Goal: Communication & Community: Answer question/provide support

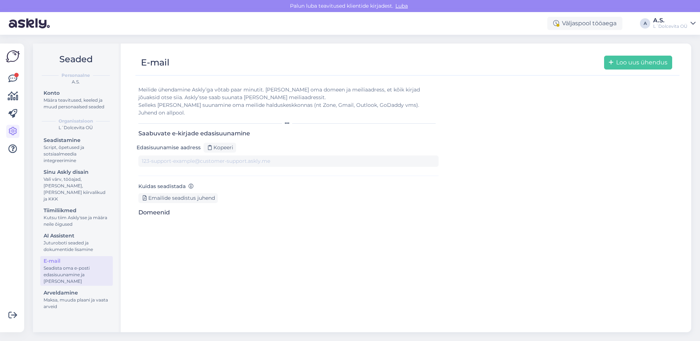
type input "[DOMAIN_NAME][EMAIL_ADDRESS][DOMAIN_NAME]"
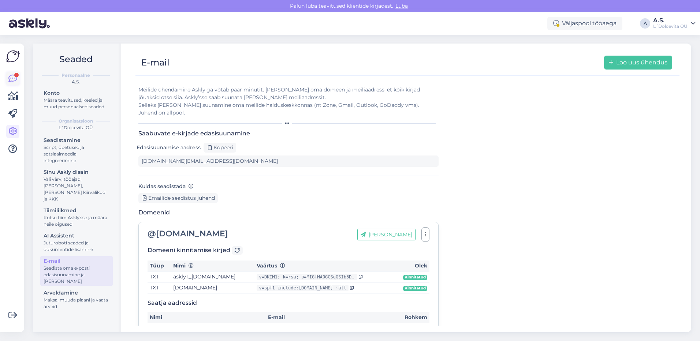
click at [12, 79] on icon at bounding box center [12, 78] width 9 height 9
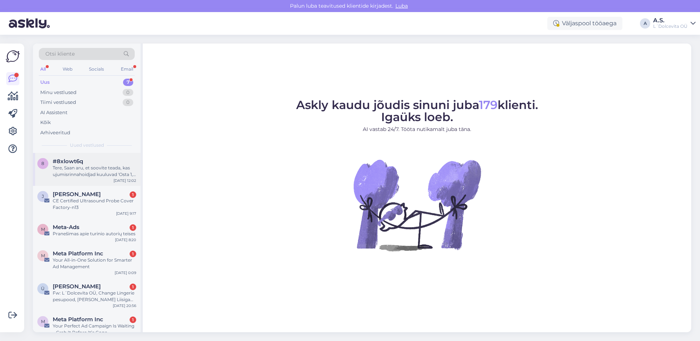
click at [86, 180] on div "8 #8xlowt6q Tere, Saan aru, et soovite teada, kas ujumisrinnahoidjad kuuluvad '…" at bounding box center [87, 169] width 108 height 33
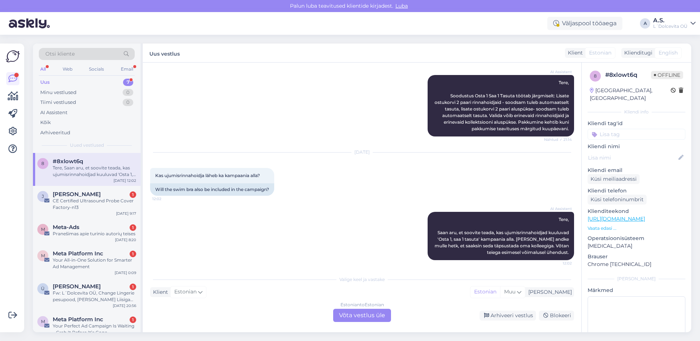
scroll to position [94, 0]
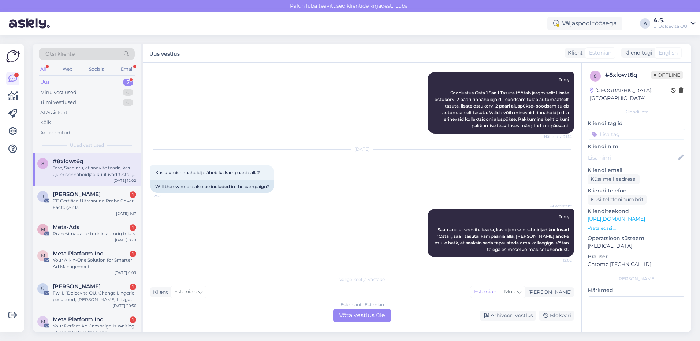
click at [361, 316] on div "Estonian to Estonian Võta vestlus üle" at bounding box center [362, 315] width 58 height 13
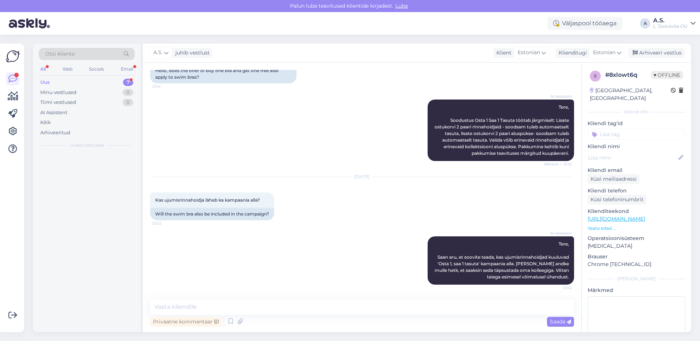
scroll to position [66, 0]
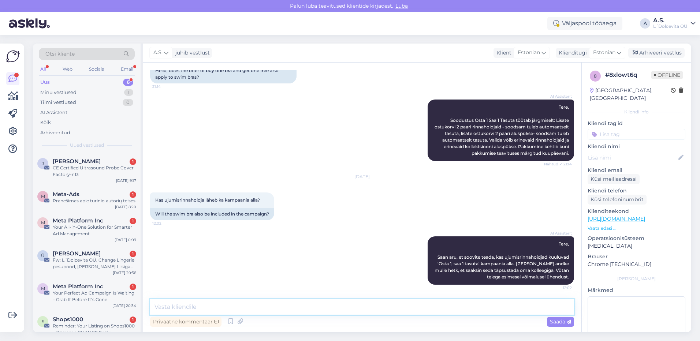
click at [316, 306] on textarea at bounding box center [362, 306] width 424 height 15
type textarea "Tere, pakkumine 1+1 kehtib [PERSON_NAME] rinnahoidjatele ja kollektsiooni alusp…"
click at [551, 322] on span "Saada" at bounding box center [560, 321] width 21 height 7
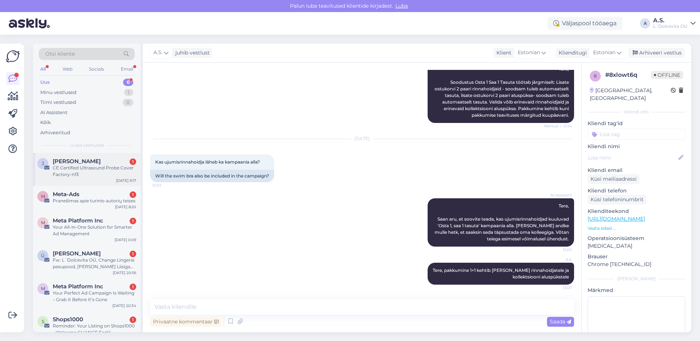
click at [108, 181] on div "[PERSON_NAME] [DATE] Certified Ultrasound Probe Cover Factory-n13 [DATE] 9:17" at bounding box center [87, 169] width 108 height 33
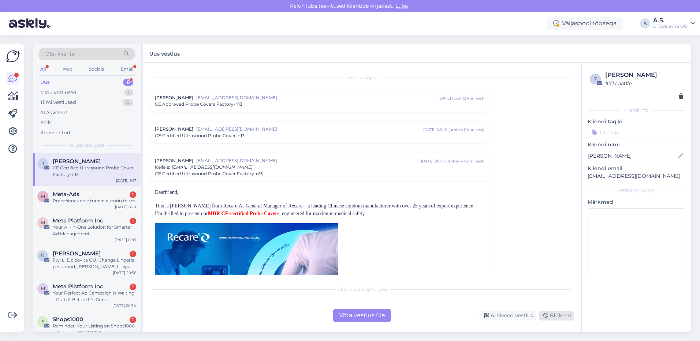
click at [564, 317] on div "Blokeeri" at bounding box center [556, 316] width 35 height 10
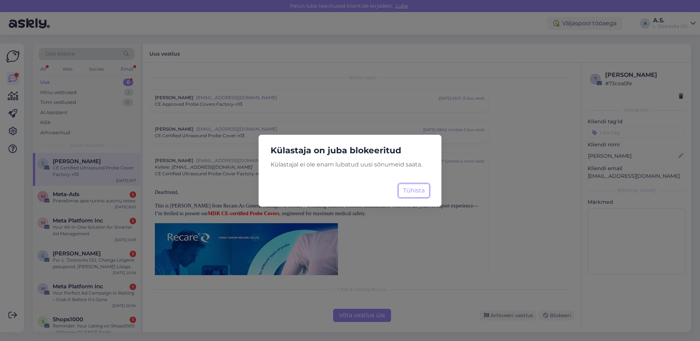
drag, startPoint x: 413, startPoint y: 190, endPoint x: 450, endPoint y: 230, distance: 54.1
click at [413, 191] on button "Tühista" at bounding box center [413, 191] width 31 height 14
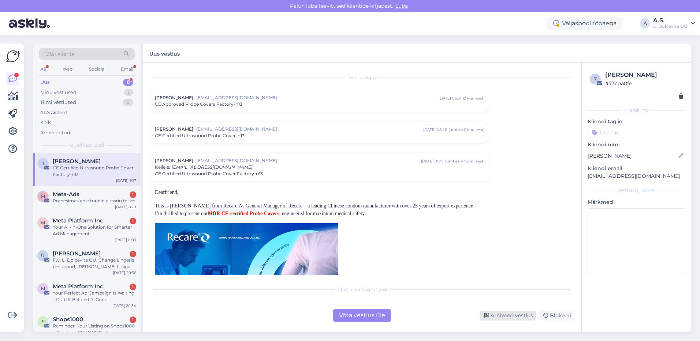
click at [517, 317] on div "Arhiveeri vestlus" at bounding box center [507, 316] width 56 height 10
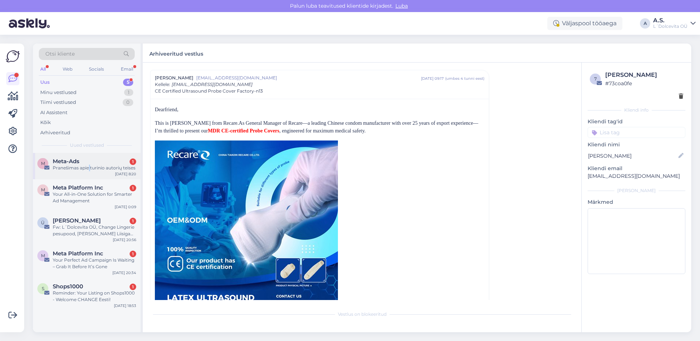
click at [90, 173] on div "M Meta-Ads 1 Pranešimas apie turinio autorių teises [DATE] 8:20" at bounding box center [87, 166] width 108 height 26
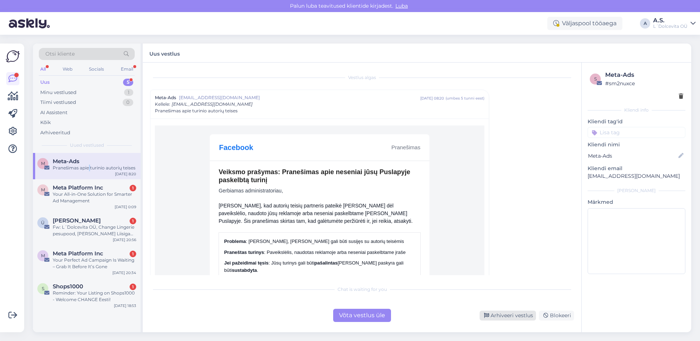
click at [498, 317] on div "Arhiveeri vestlus" at bounding box center [507, 316] width 56 height 10
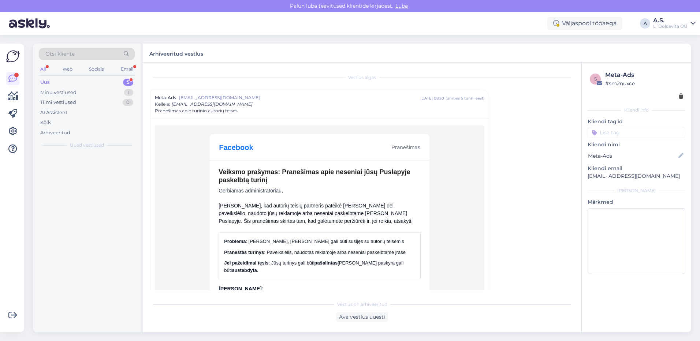
scroll to position [20, 0]
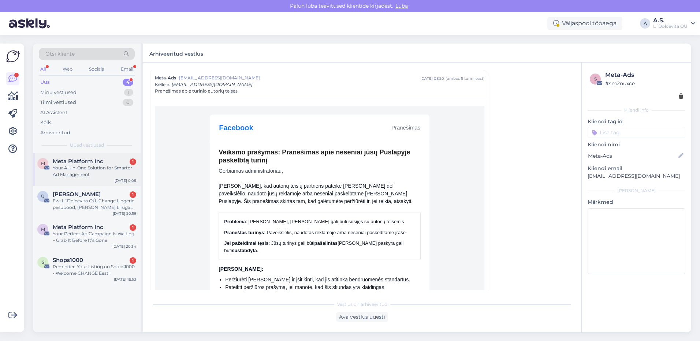
click at [107, 177] on div "Your All-in-One Solution for Smarter Ad Management" at bounding box center [94, 171] width 83 height 13
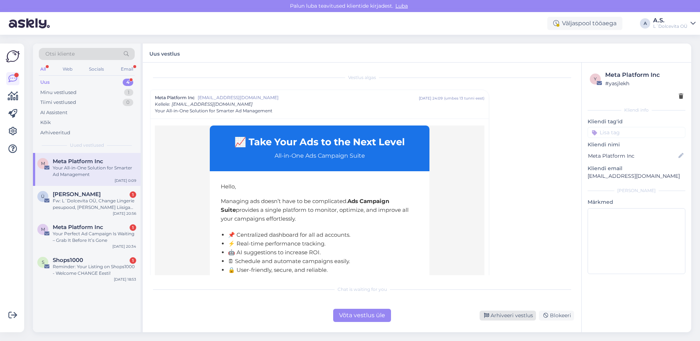
click at [502, 316] on div "Arhiveeri vestlus" at bounding box center [507, 316] width 56 height 10
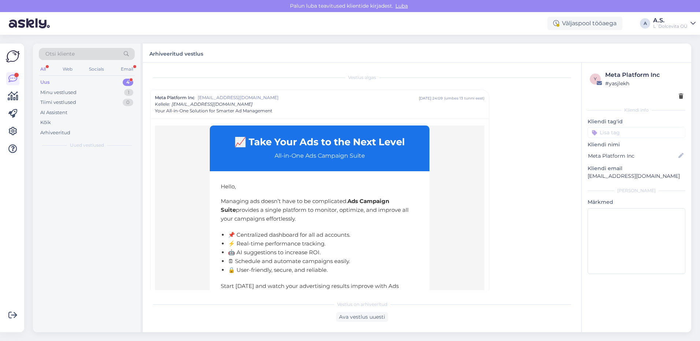
scroll to position [20, 0]
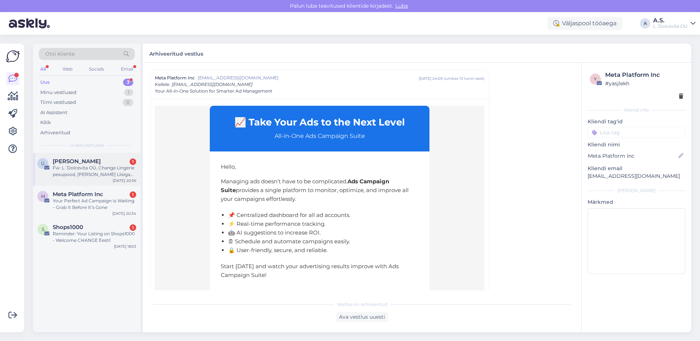
click at [98, 183] on div "Ü [PERSON_NAME] 1 Fw: L´Dolcevita OÜ, Change Lingerie pesupood, [PERSON_NAME] L…" at bounding box center [87, 169] width 108 height 33
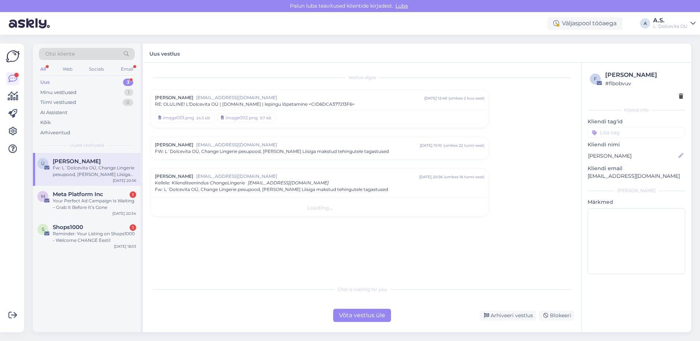
scroll to position [0, 0]
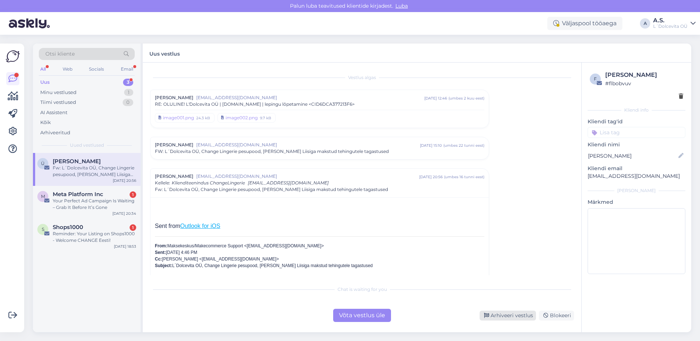
click at [506, 316] on div "Arhiveeri vestlus" at bounding box center [507, 316] width 56 height 10
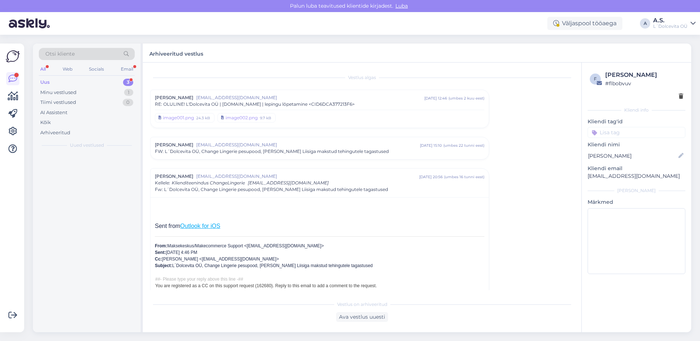
scroll to position [98, 0]
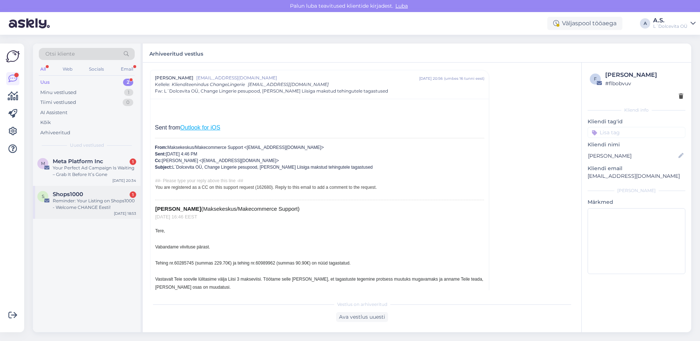
click at [116, 207] on div "Reminder: Your Listing on Shops1000 - Welcome CHANGE Eesti!" at bounding box center [94, 204] width 83 height 13
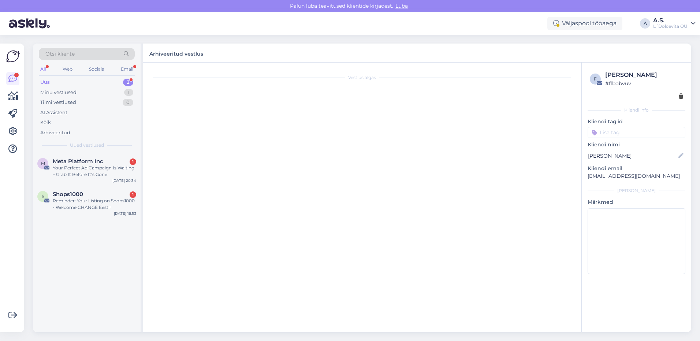
scroll to position [0, 0]
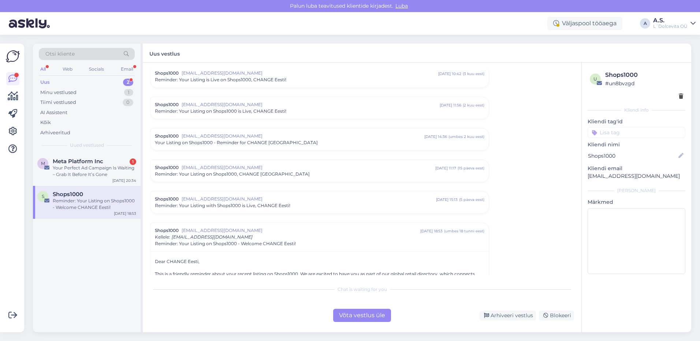
drag, startPoint x: 522, startPoint y: 317, endPoint x: 412, endPoint y: 292, distance: 112.7
click at [521, 317] on div "Arhiveeri vestlus" at bounding box center [507, 316] width 56 height 10
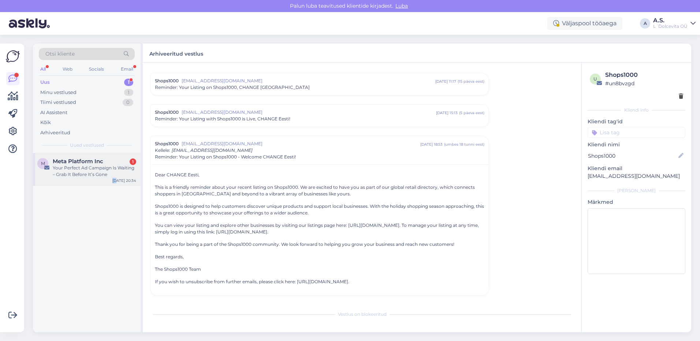
click at [118, 178] on div "M Meta Platform Inc 1 Your Perfect Ad Campaign Is Waiting – Grab It Before It’s…" at bounding box center [87, 169] width 108 height 33
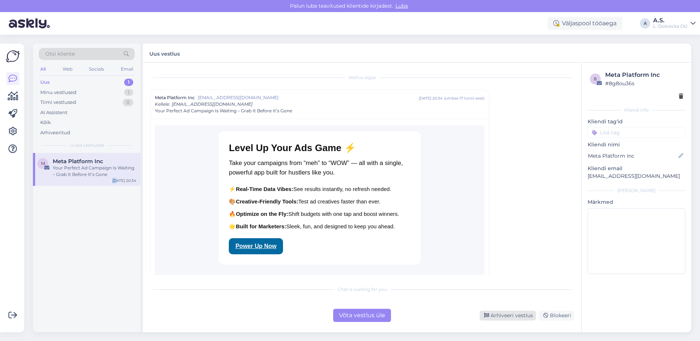
click at [519, 319] on div "Arhiveeri vestlus" at bounding box center [507, 316] width 56 height 10
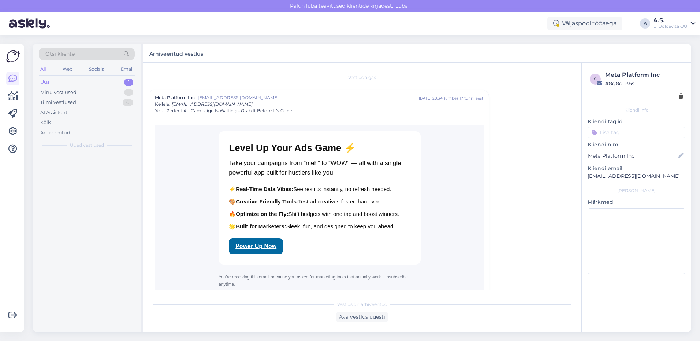
scroll to position [20, 0]
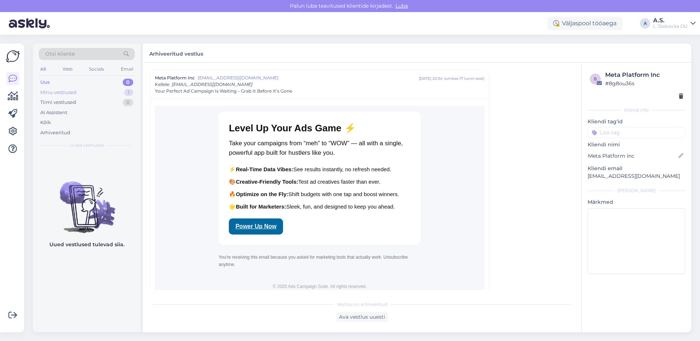
click at [65, 94] on div "Minu vestlused" at bounding box center [58, 92] width 36 height 7
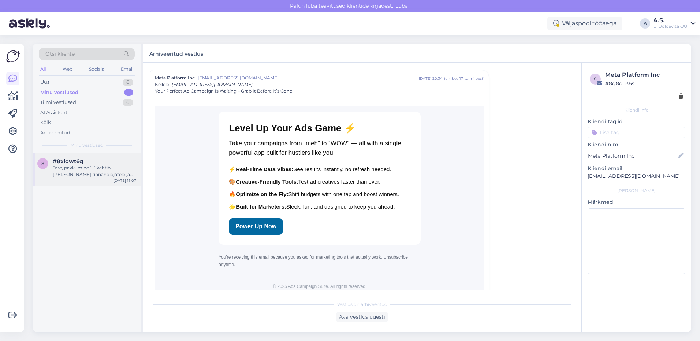
click at [95, 162] on div "#8xlowt6q" at bounding box center [94, 161] width 83 height 7
